Goal: Transaction & Acquisition: Subscribe to service/newsletter

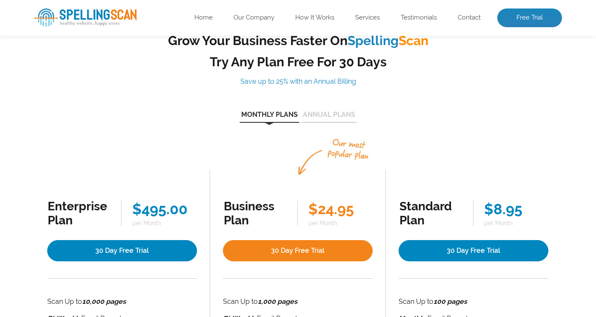
scroll to position [50, 0]
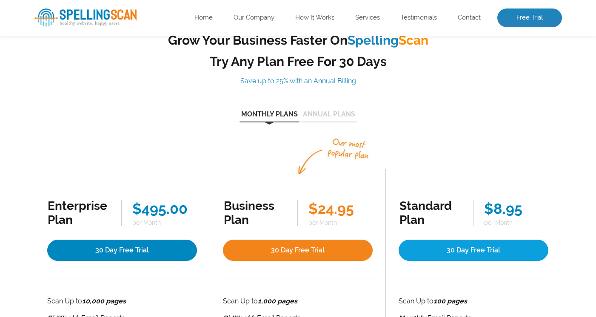
click at [435, 251] on link "30 Day Free Trial" at bounding box center [473, 250] width 150 height 21
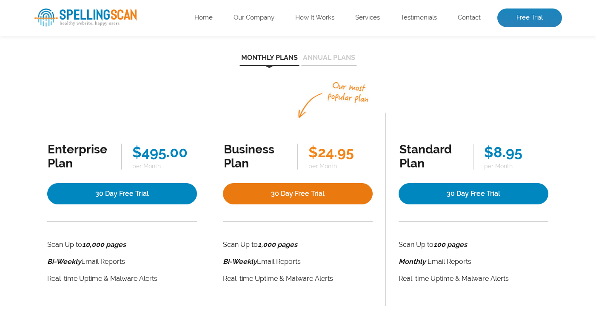
scroll to position [108, 0]
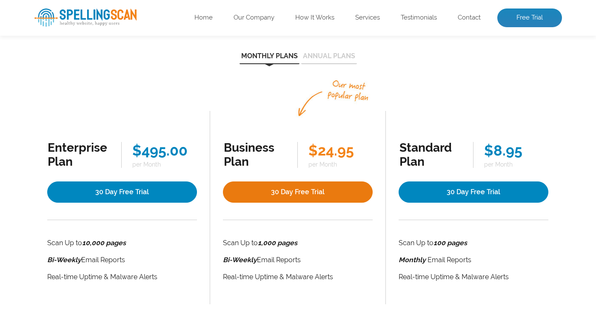
click at [315, 191] on link "30 Day Free Trial" at bounding box center [298, 192] width 150 height 21
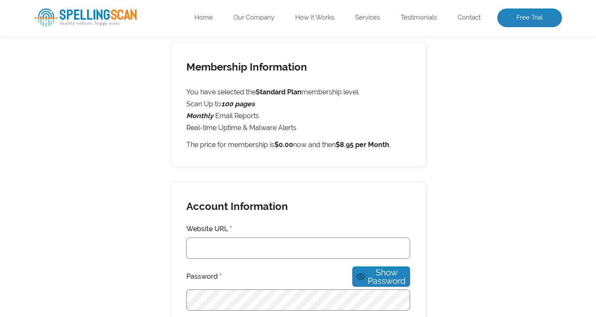
scroll to position [115, 0]
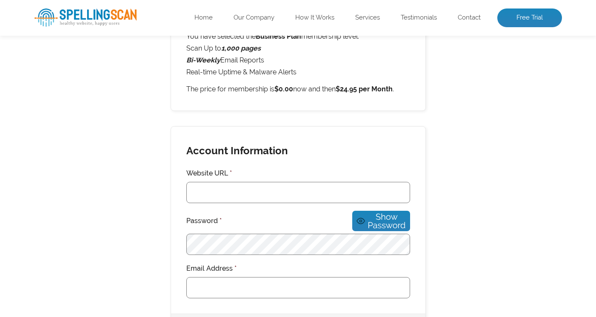
scroll to position [187, 0]
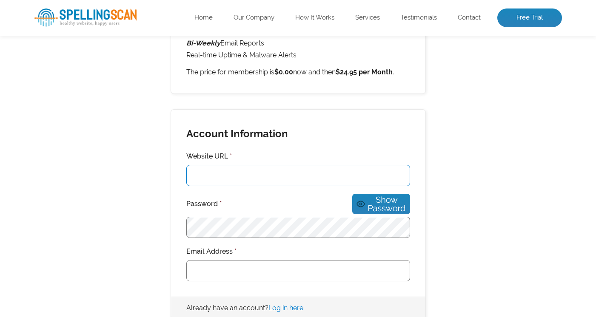
click at [231, 181] on input "Website URL *" at bounding box center [298, 175] width 224 height 21
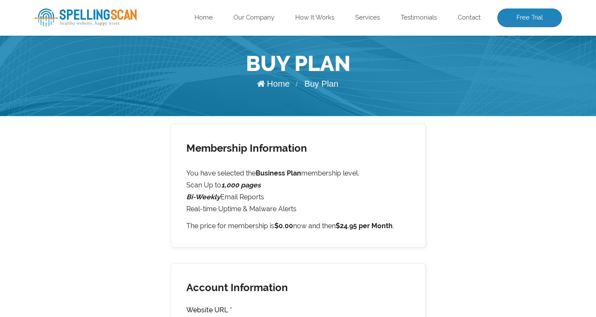
scroll to position [42, 0]
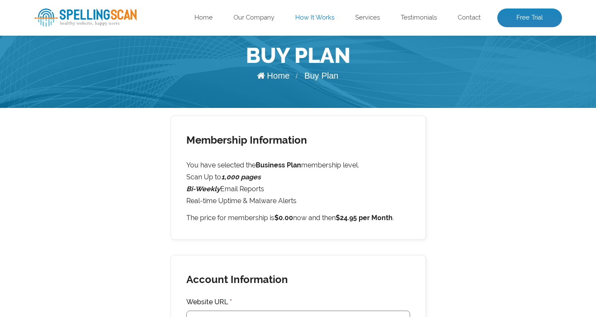
click at [310, 21] on link "How It Works" at bounding box center [314, 18] width 39 height 9
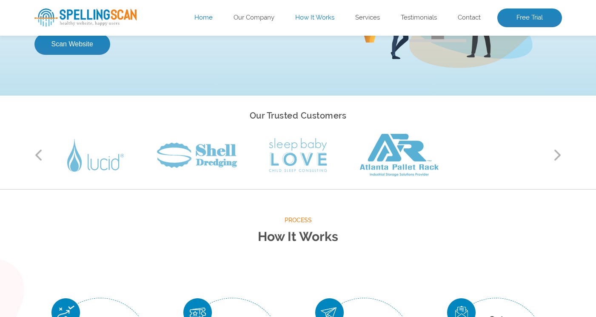
scroll to position [159, 0]
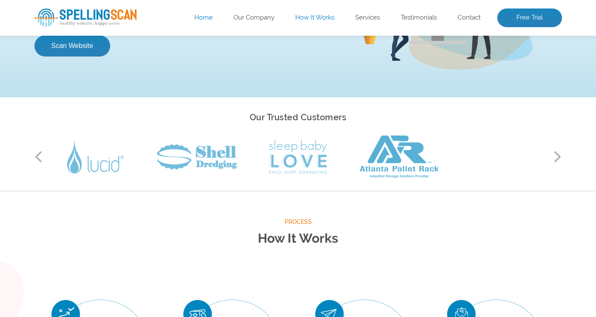
click at [558, 156] on button "Next" at bounding box center [557, 156] width 9 height 13
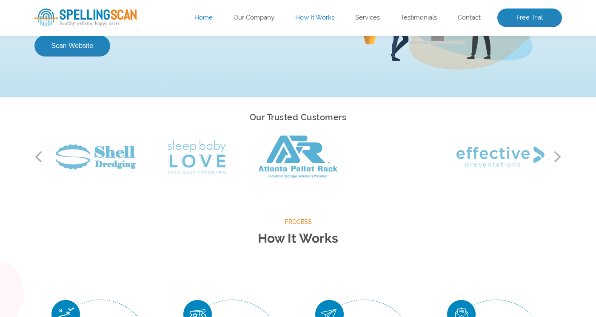
click at [558, 156] on button "Next" at bounding box center [557, 156] width 9 height 13
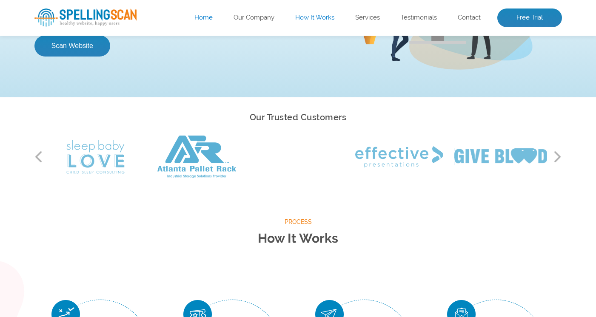
click at [558, 156] on button "Next" at bounding box center [557, 156] width 9 height 13
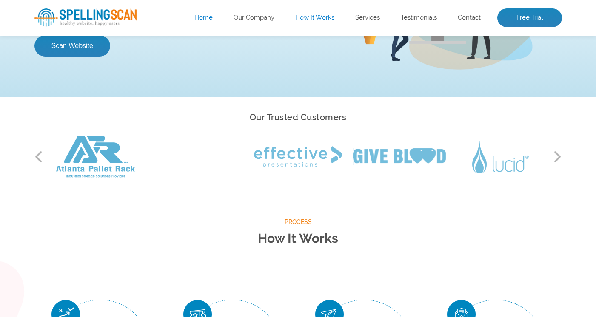
click at [558, 156] on button "Next" at bounding box center [557, 156] width 9 height 13
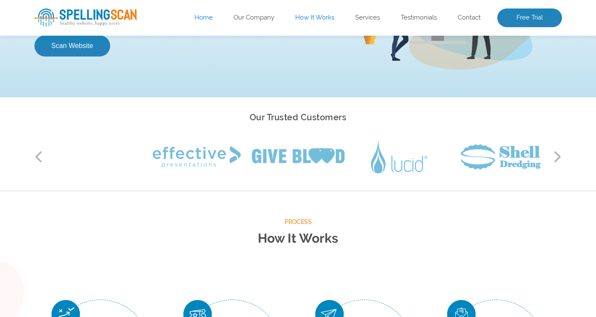
click at [558, 156] on button "Next" at bounding box center [557, 156] width 9 height 13
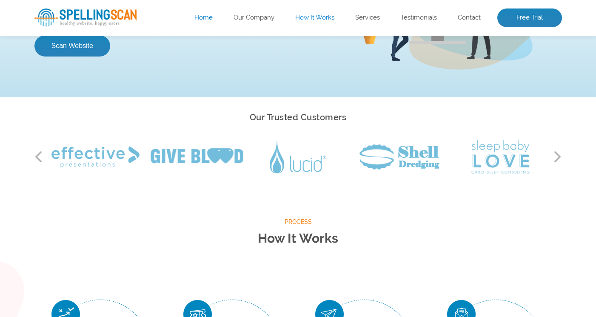
click at [558, 156] on button "Next" at bounding box center [557, 156] width 9 height 13
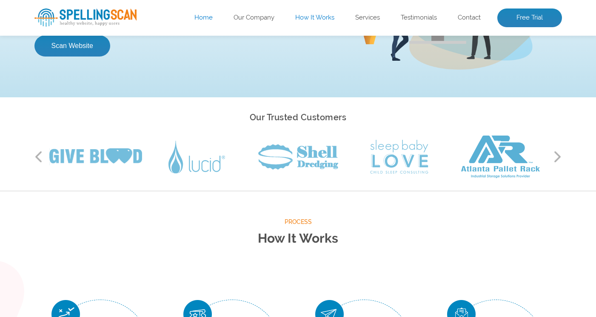
click at [558, 156] on button "Next" at bounding box center [557, 156] width 9 height 13
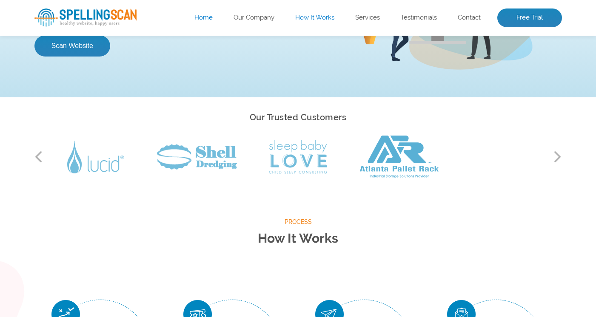
click at [558, 156] on button "Next" at bounding box center [557, 156] width 9 height 13
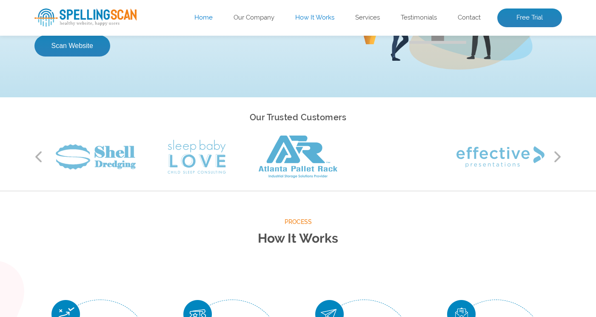
click at [558, 156] on button "Next" at bounding box center [557, 156] width 9 height 13
